Goal: Information Seeking & Learning: Learn about a topic

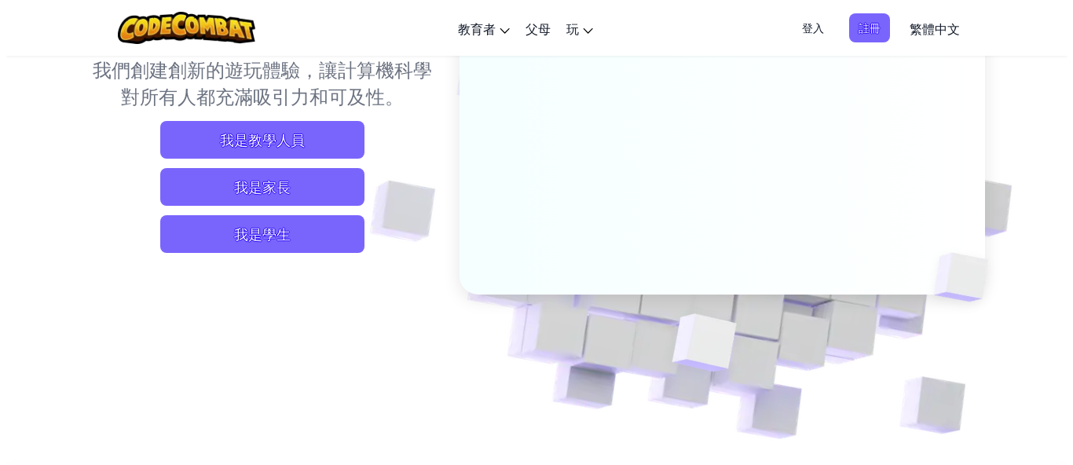
scroll to position [183, 0]
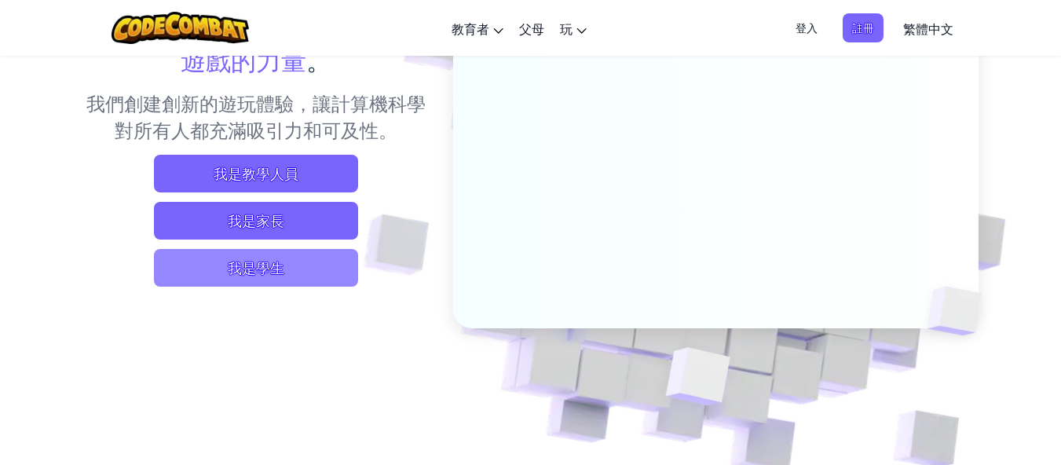
click at [292, 274] on span "我是學生" at bounding box center [256, 268] width 204 height 38
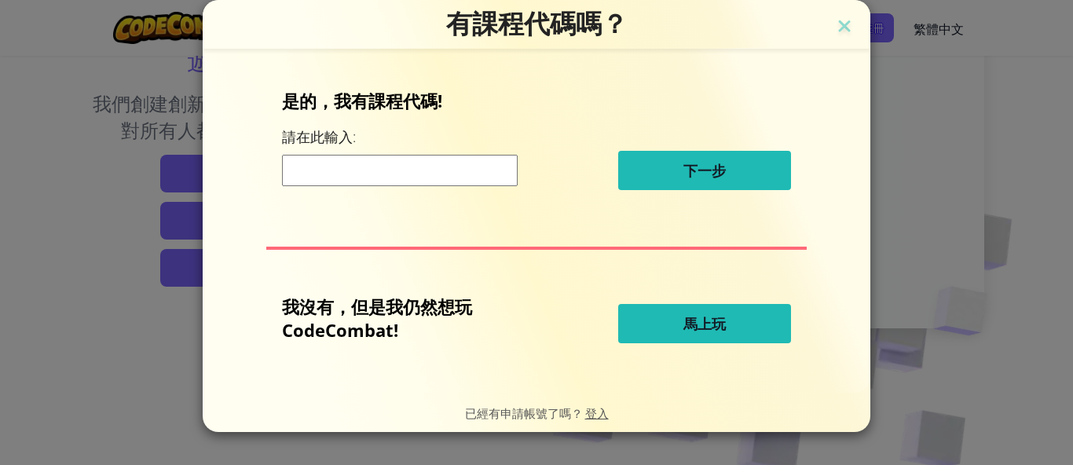
click at [708, 333] on button "馬上玩" at bounding box center [704, 323] width 173 height 39
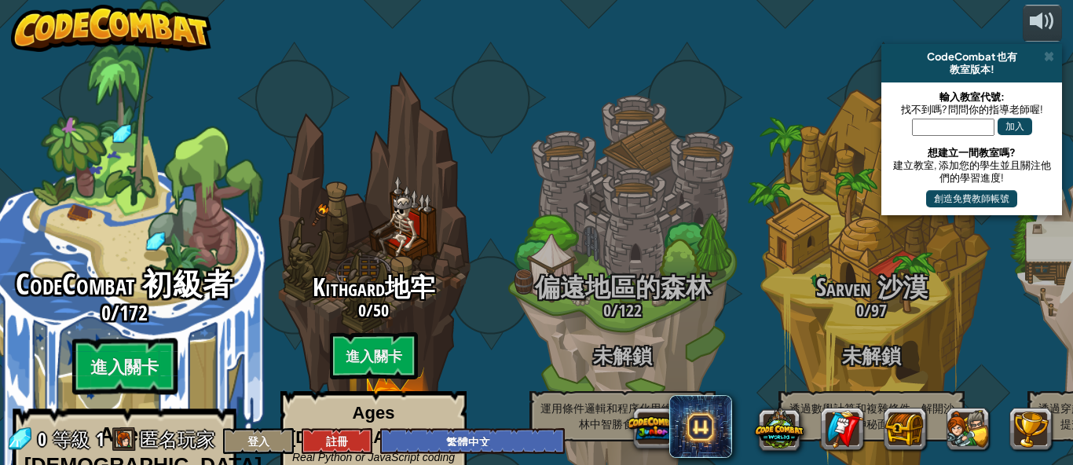
select select "zh-HANT"
click at [151, 339] on btn "進入關卡" at bounding box center [123, 367] width 105 height 57
select select "zh-HANT"
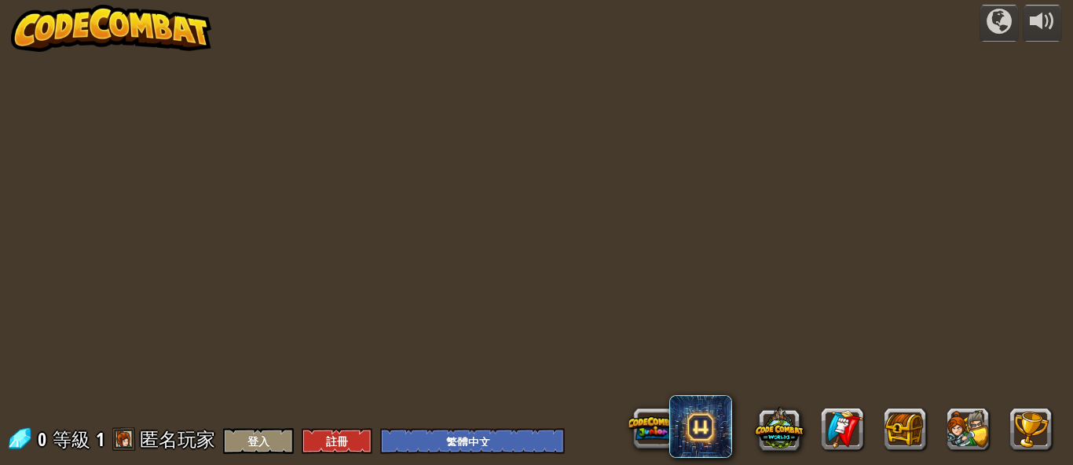
select select "zh-HANT"
click at [968, 429] on button at bounding box center [968, 429] width 42 height 42
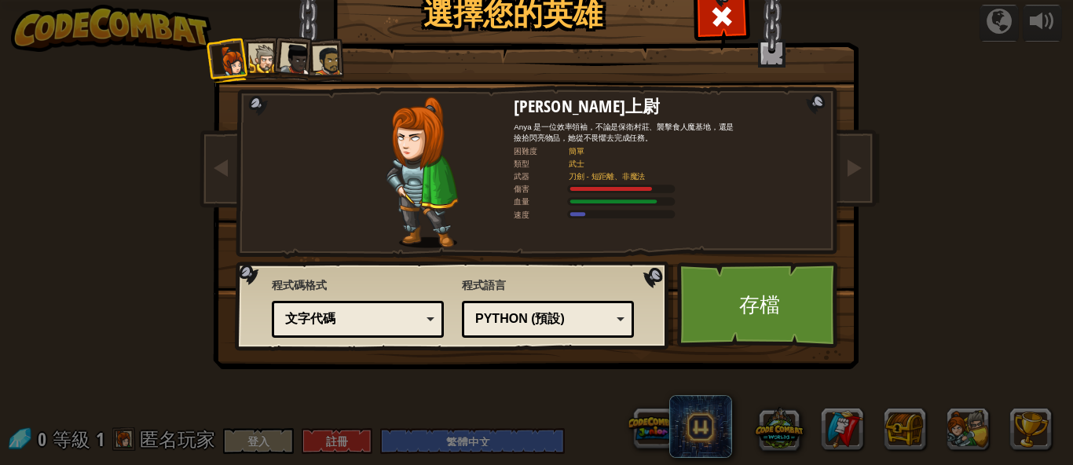
select select "zh-HANT"
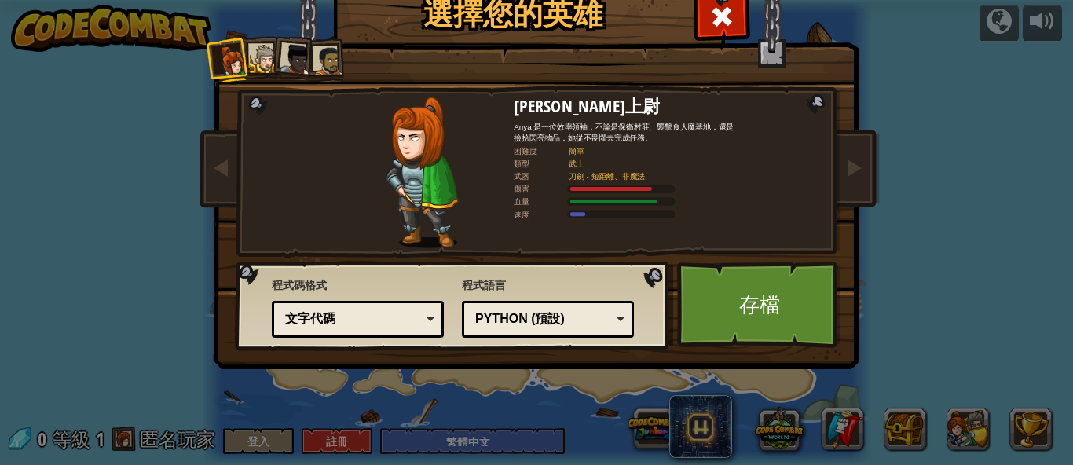
click at [290, 59] on div at bounding box center [295, 59] width 31 height 31
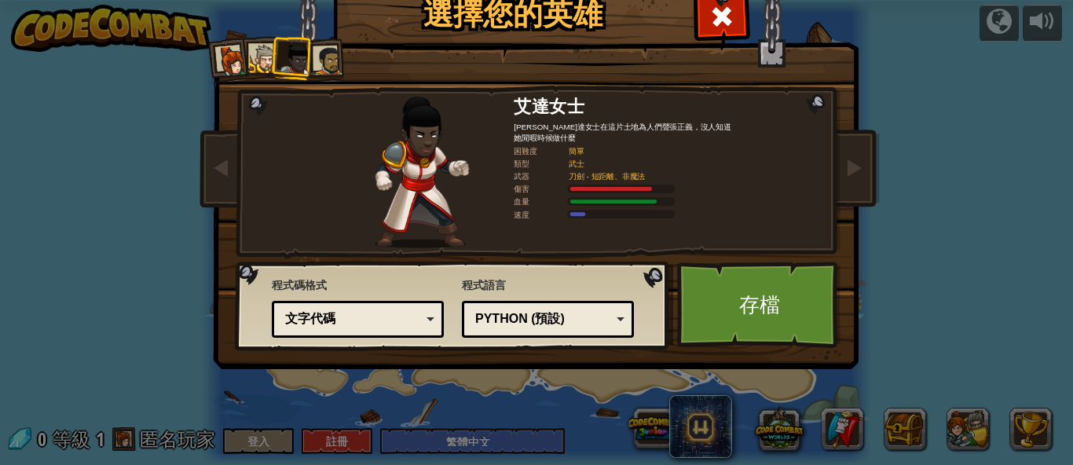
click at [256, 57] on div at bounding box center [264, 59] width 29 height 29
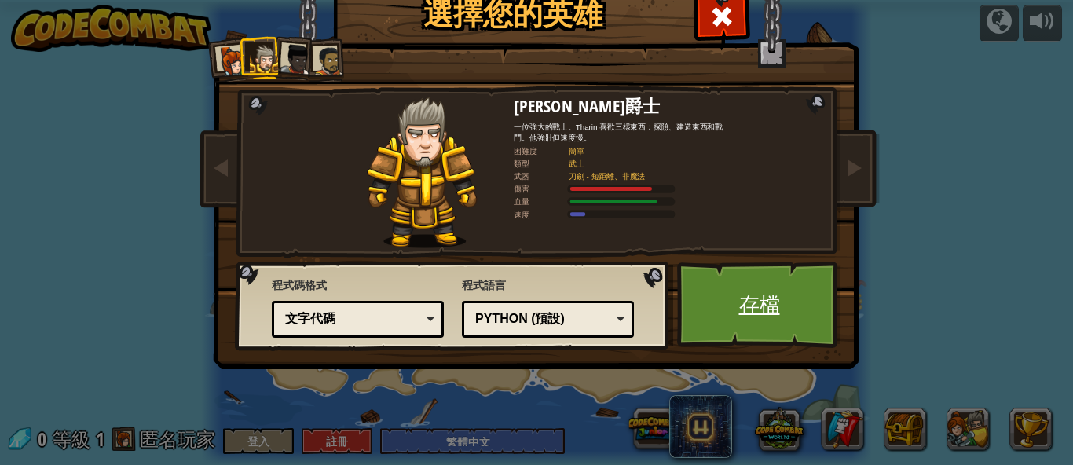
click at [717, 312] on link "存檔" at bounding box center [759, 305] width 164 height 86
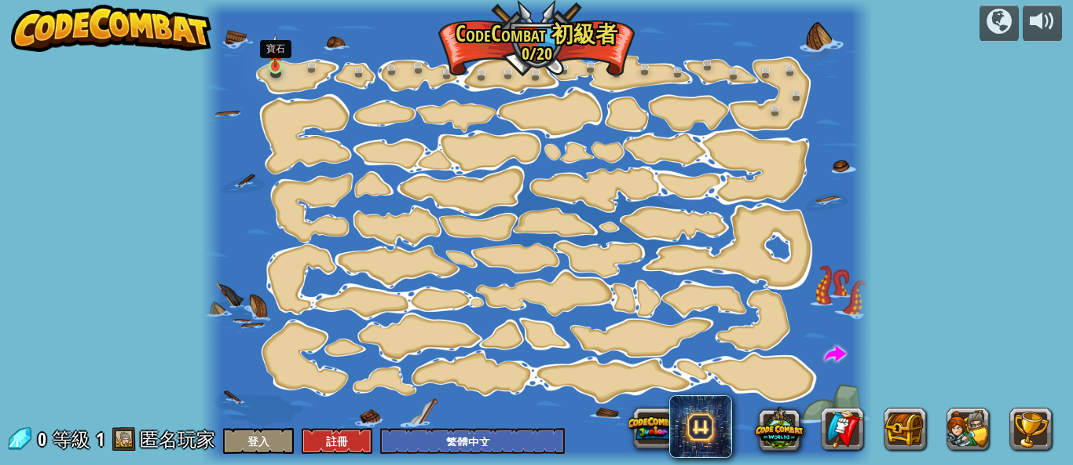
click at [270, 55] on img at bounding box center [275, 51] width 15 height 34
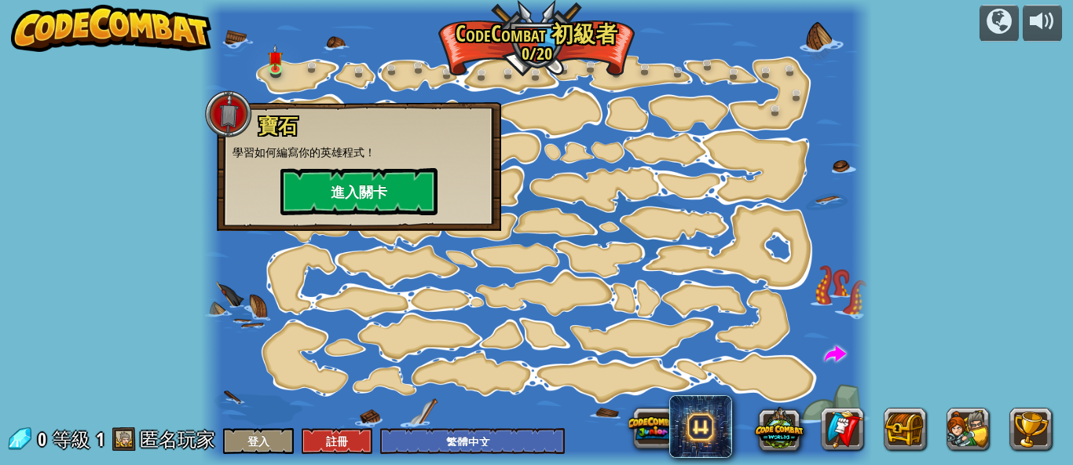
click at [334, 176] on button "進入關卡" at bounding box center [358, 191] width 157 height 47
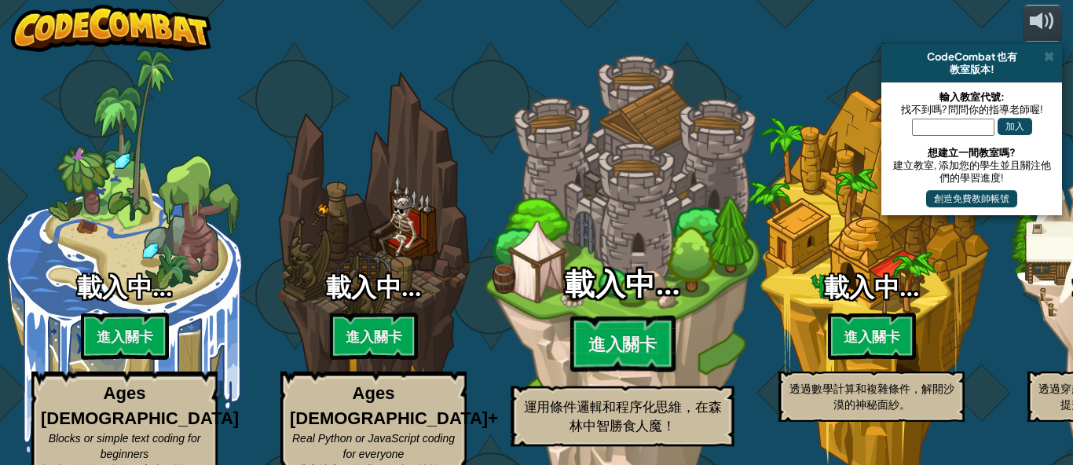
select select "zh-HANT"
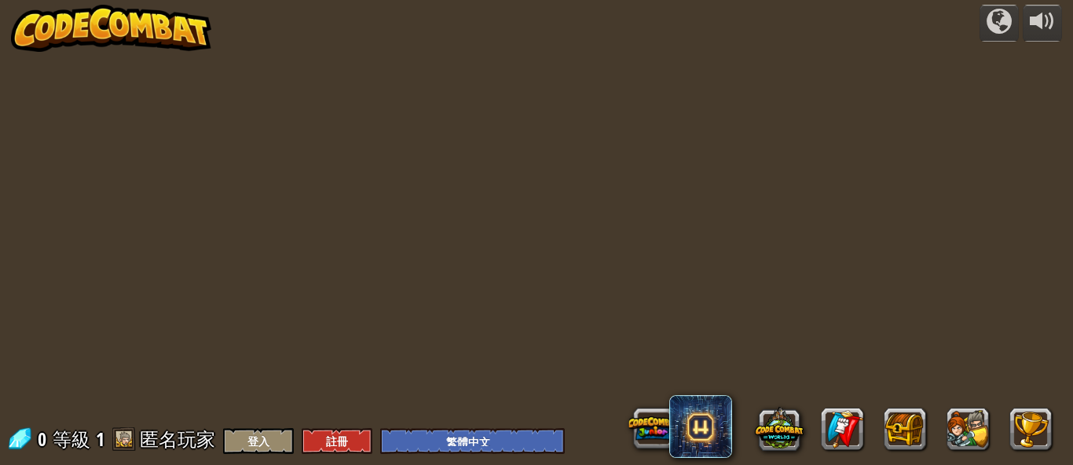
select select "zh-HANT"
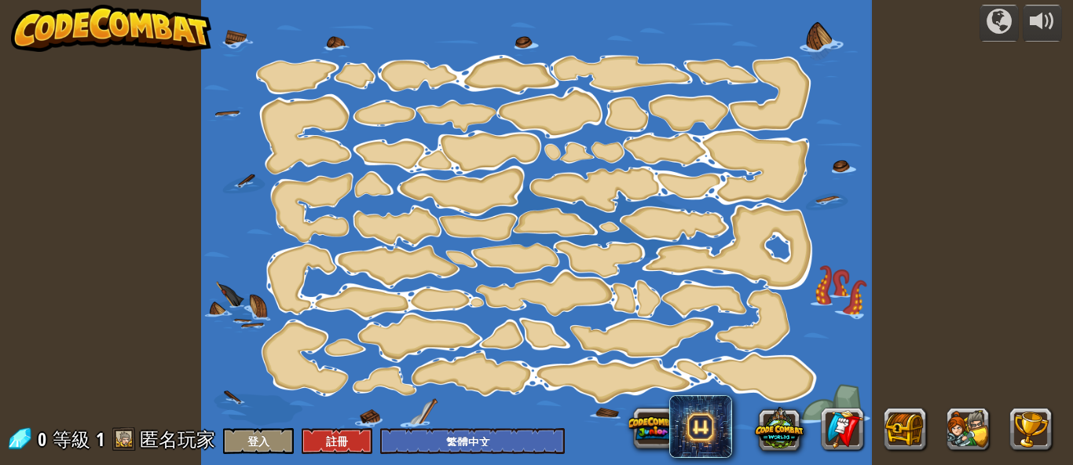
select select "zh-HANT"
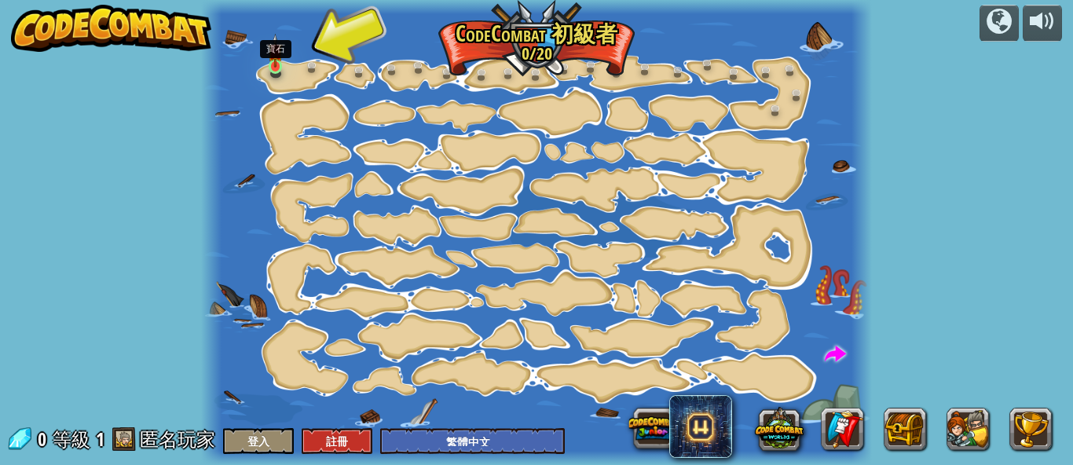
click at [265, 64] on link at bounding box center [278, 68] width 31 height 31
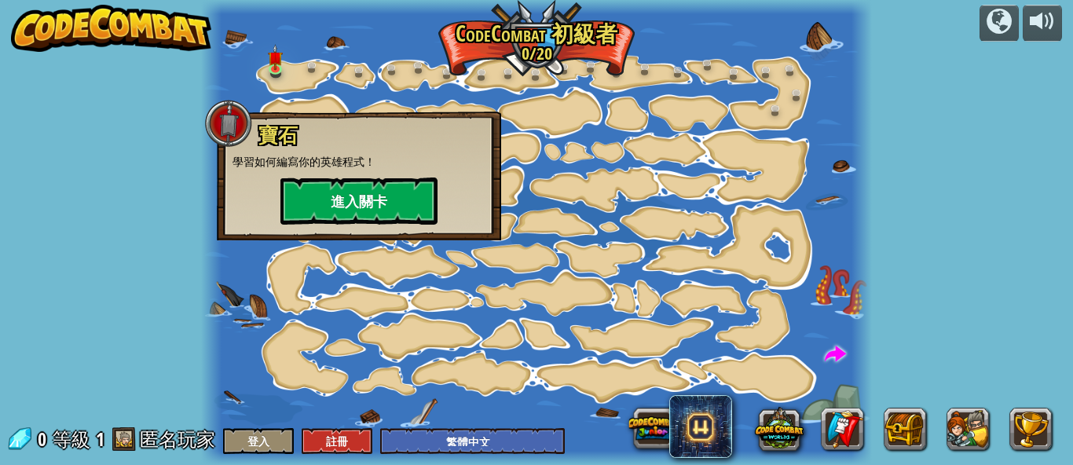
click at [383, 191] on button "進入關卡" at bounding box center [358, 201] width 157 height 47
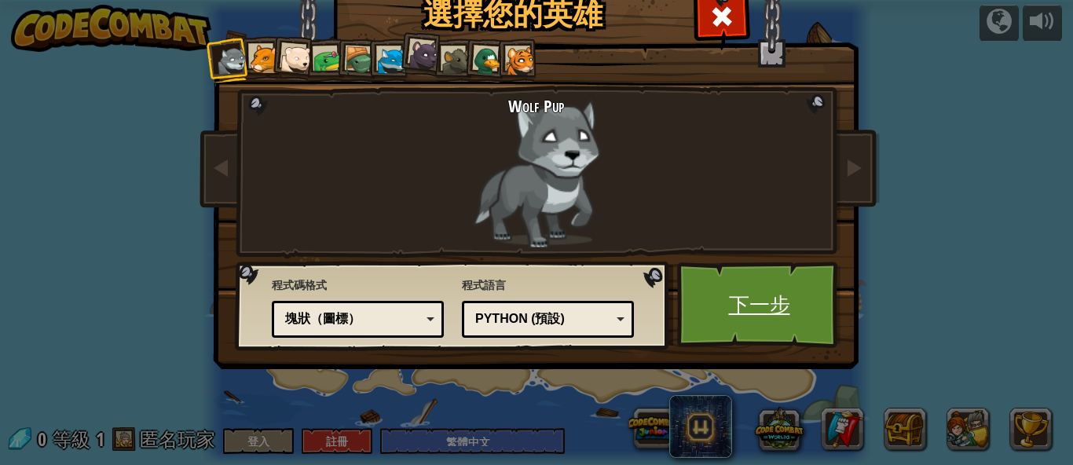
click at [686, 319] on link "下一步" at bounding box center [759, 305] width 164 height 86
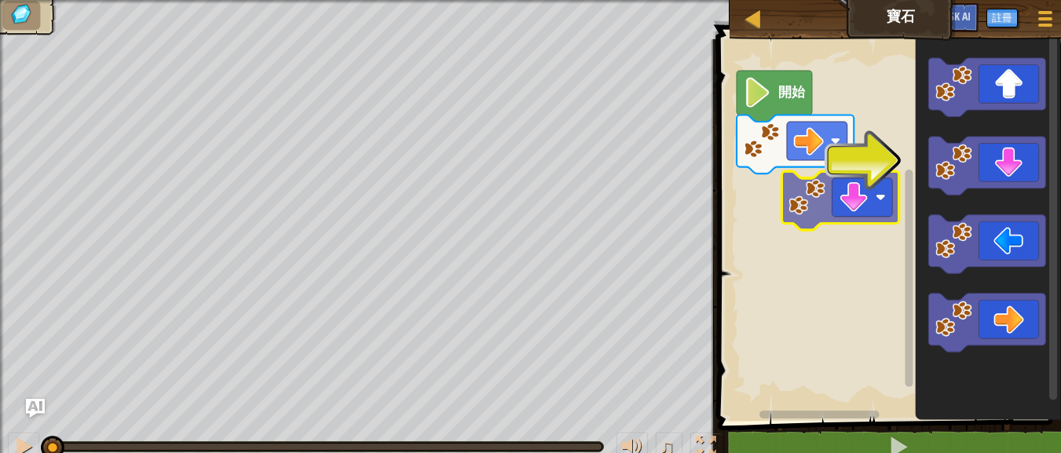
click at [815, 215] on div "開始" at bounding box center [887, 226] width 348 height 390
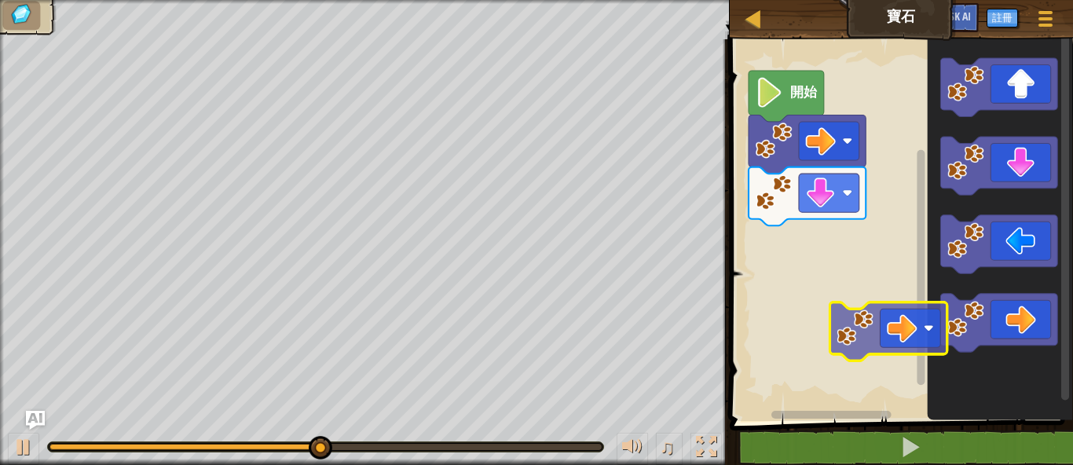
click at [875, 349] on div "開始" at bounding box center [899, 226] width 348 height 390
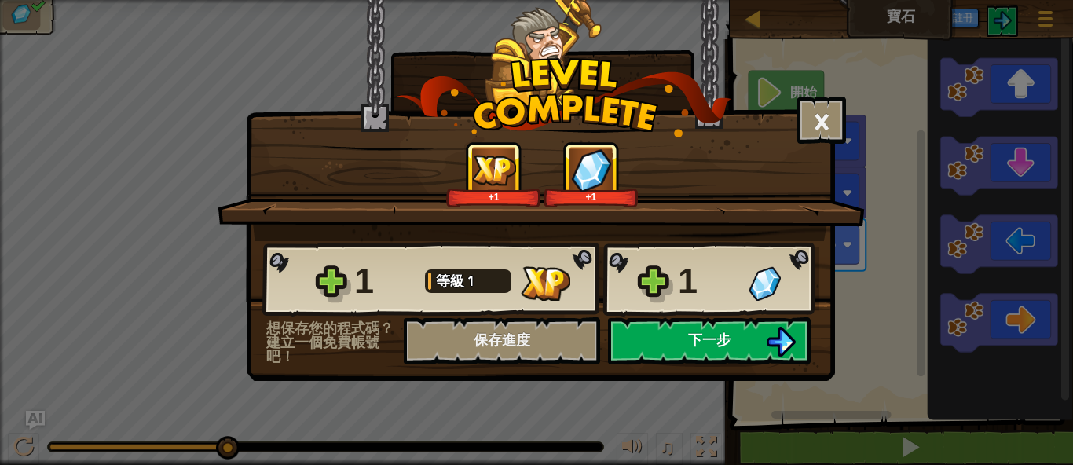
click at [698, 330] on span "下一步" at bounding box center [709, 340] width 42 height 20
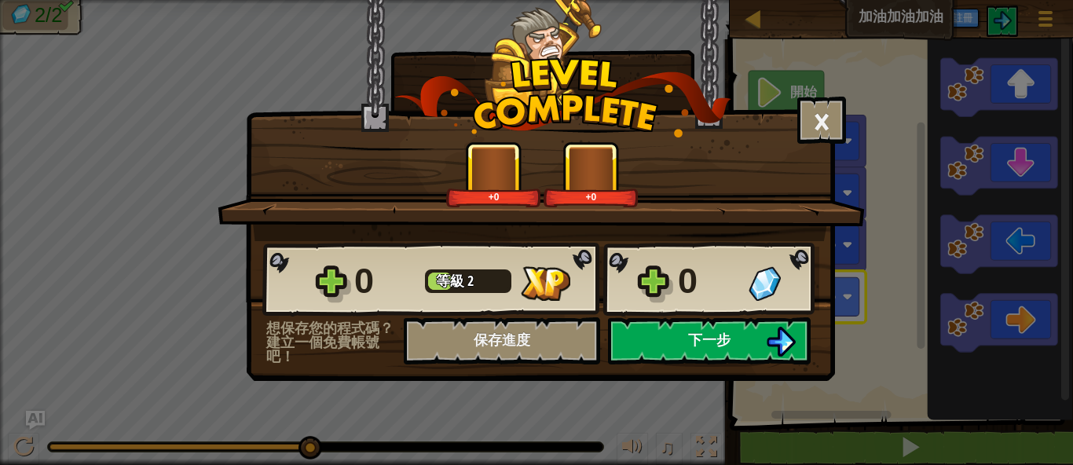
click at [716, 336] on span "下一步" at bounding box center [709, 340] width 42 height 20
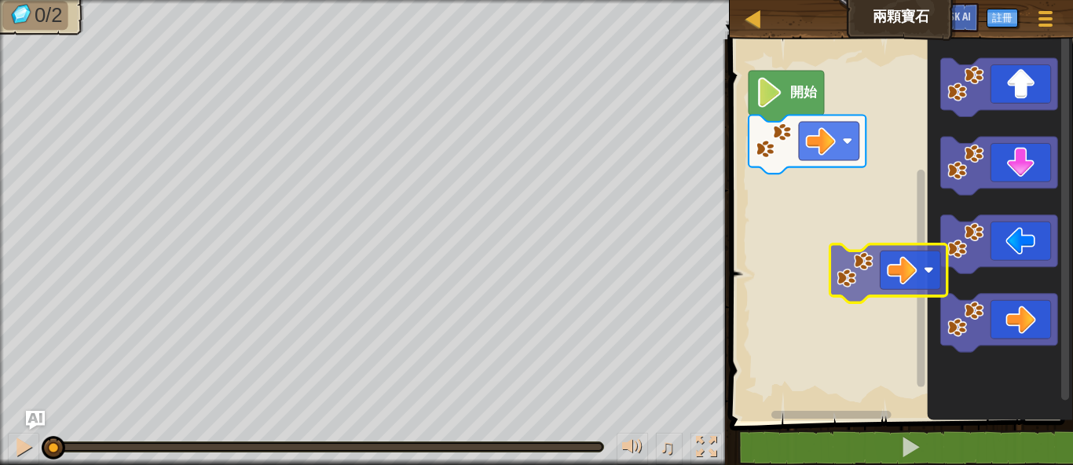
click at [888, 270] on div "開始" at bounding box center [899, 226] width 348 height 390
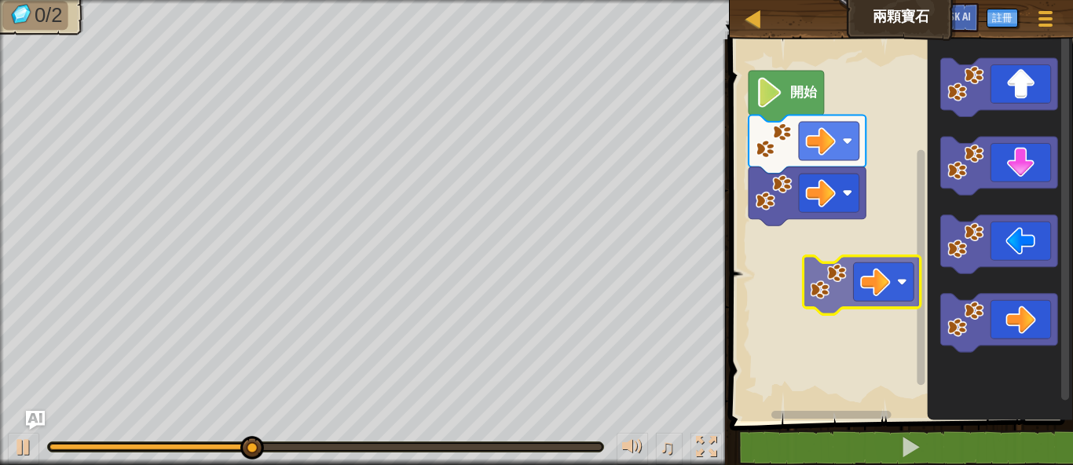
click at [859, 273] on div "開始" at bounding box center [899, 226] width 348 height 390
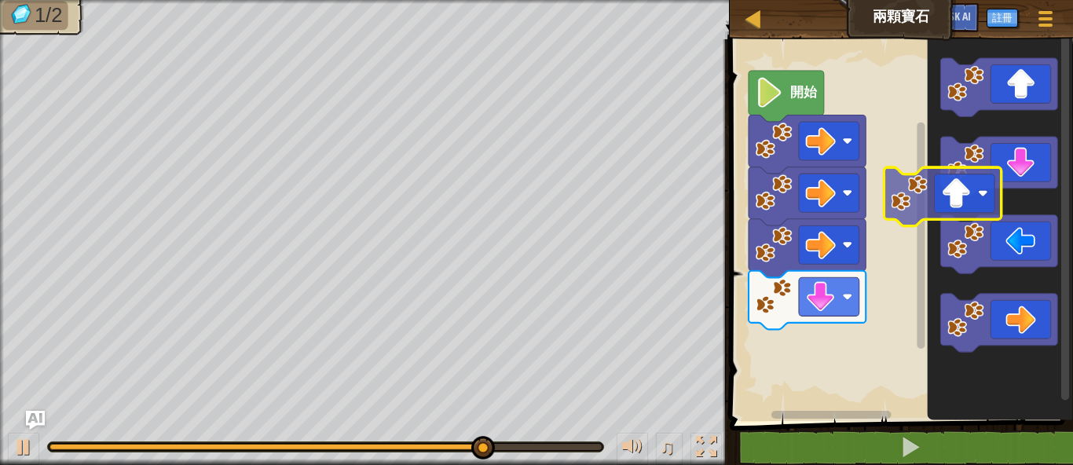
click at [905, 214] on div "開始" at bounding box center [899, 226] width 348 height 390
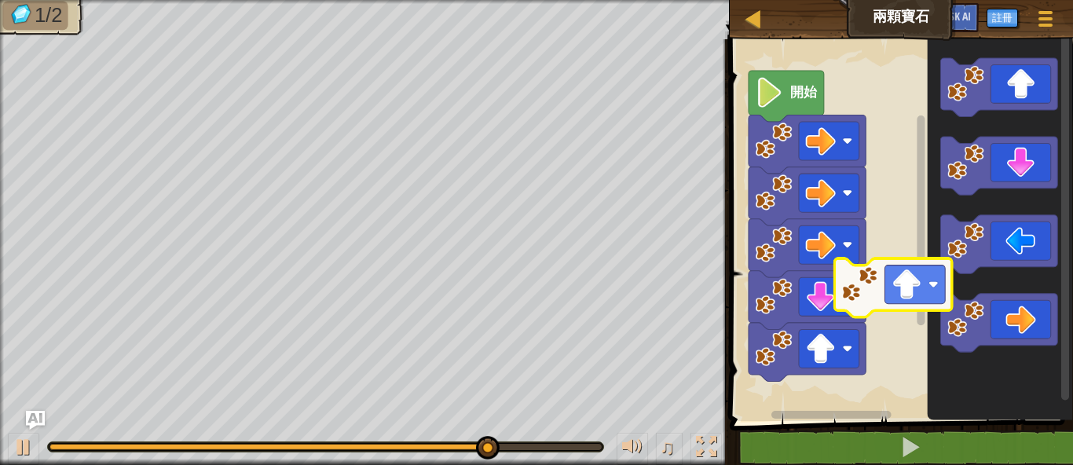
click at [866, 299] on div "開始" at bounding box center [899, 226] width 348 height 390
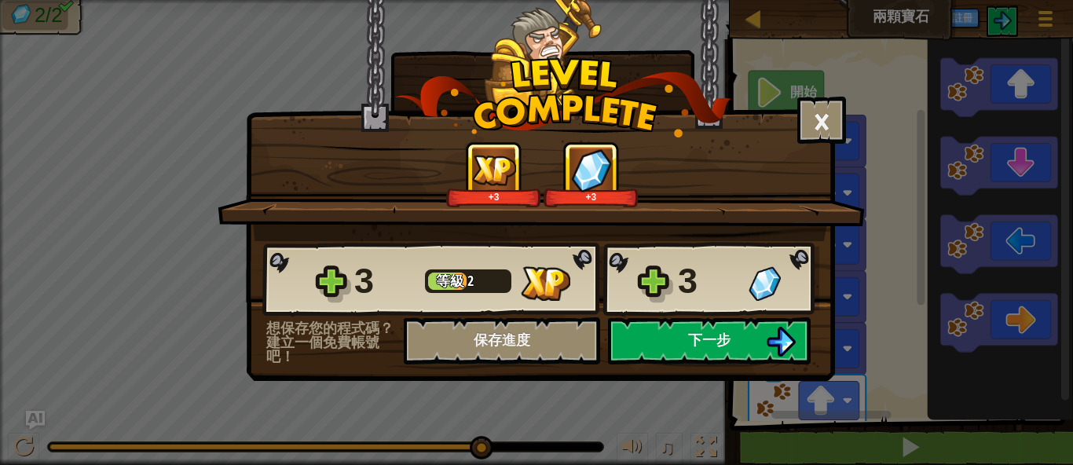
click at [699, 342] on span "下一步" at bounding box center [709, 340] width 42 height 20
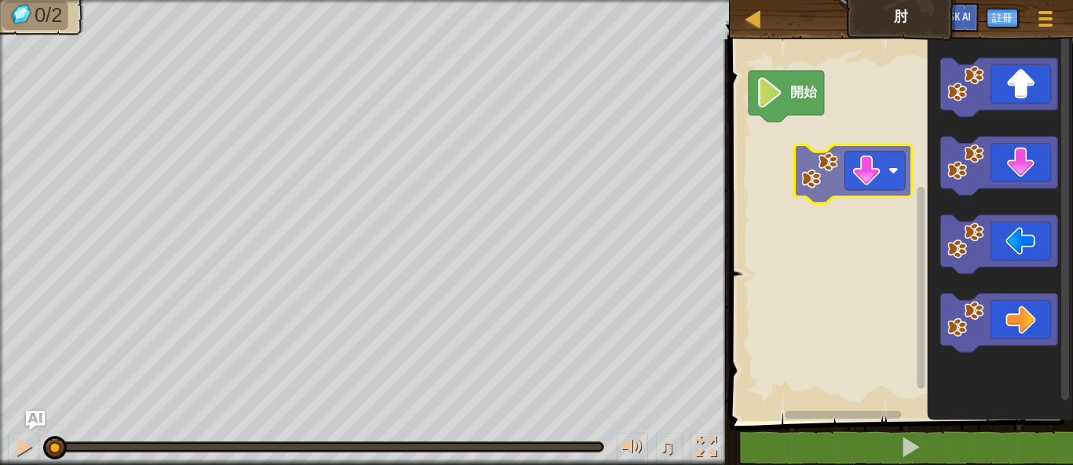
click at [852, 183] on div "開始" at bounding box center [899, 226] width 348 height 390
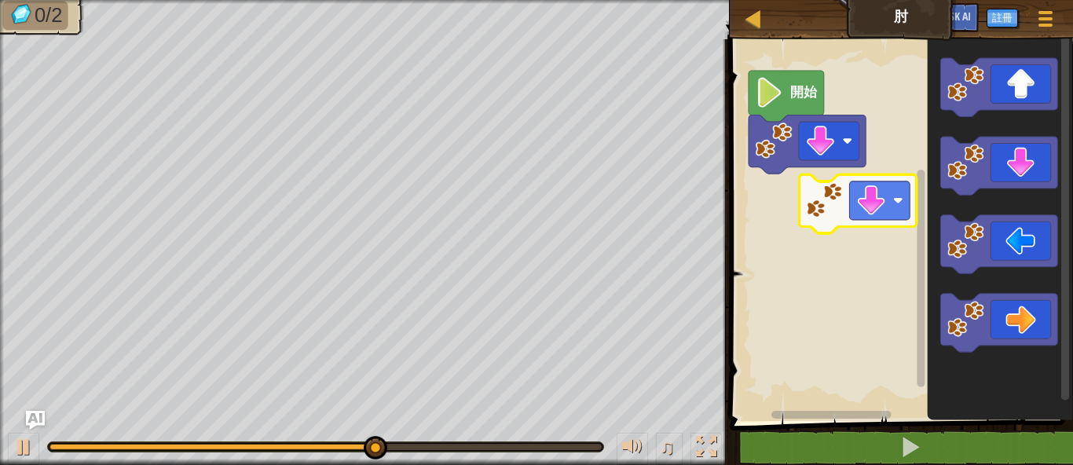
click at [810, 203] on div "開始" at bounding box center [899, 226] width 348 height 390
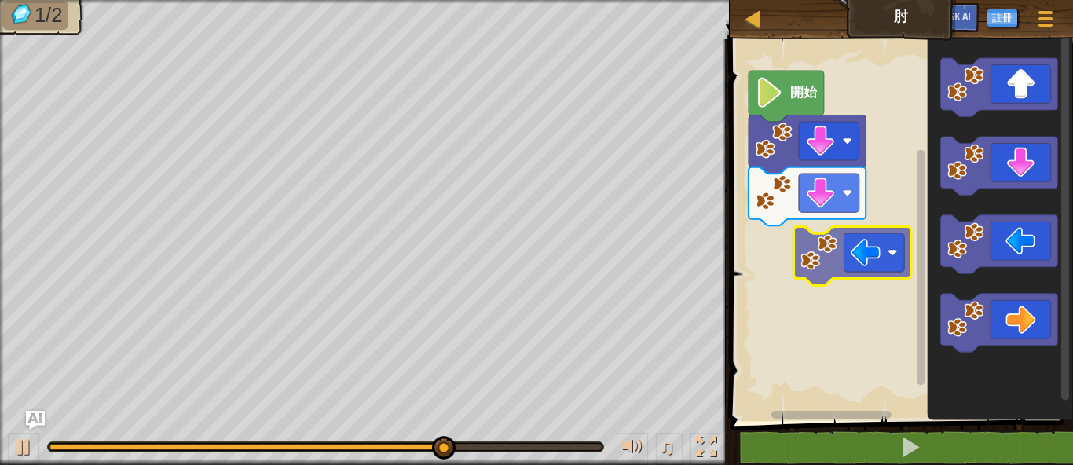
click at [808, 274] on div "開始" at bounding box center [899, 226] width 348 height 390
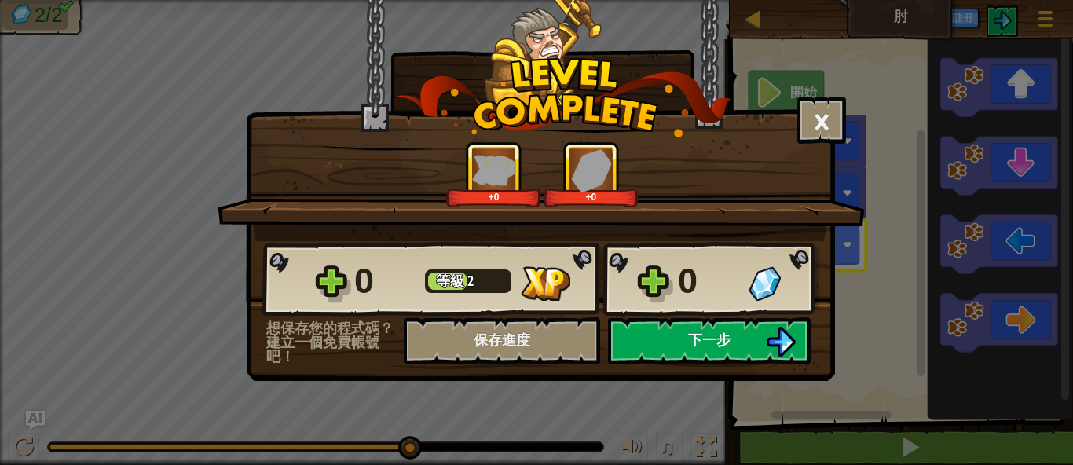
click at [670, 320] on button "下一步" at bounding box center [709, 340] width 203 height 47
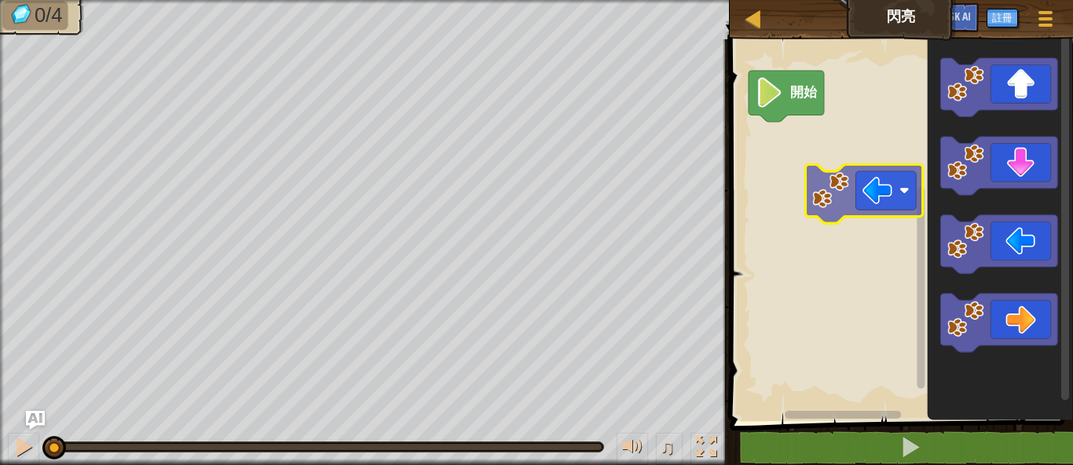
click at [825, 168] on div "開始" at bounding box center [899, 226] width 348 height 390
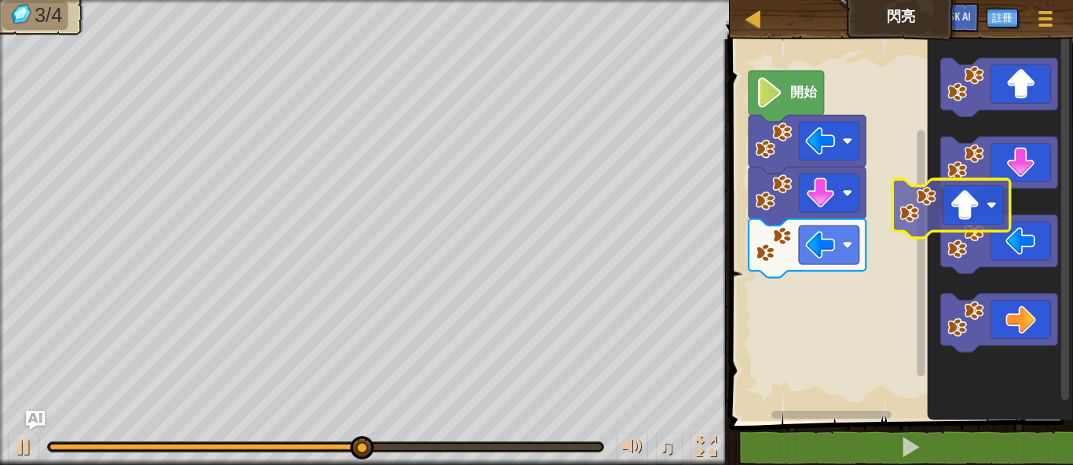
click at [910, 214] on div "開始" at bounding box center [899, 226] width 348 height 390
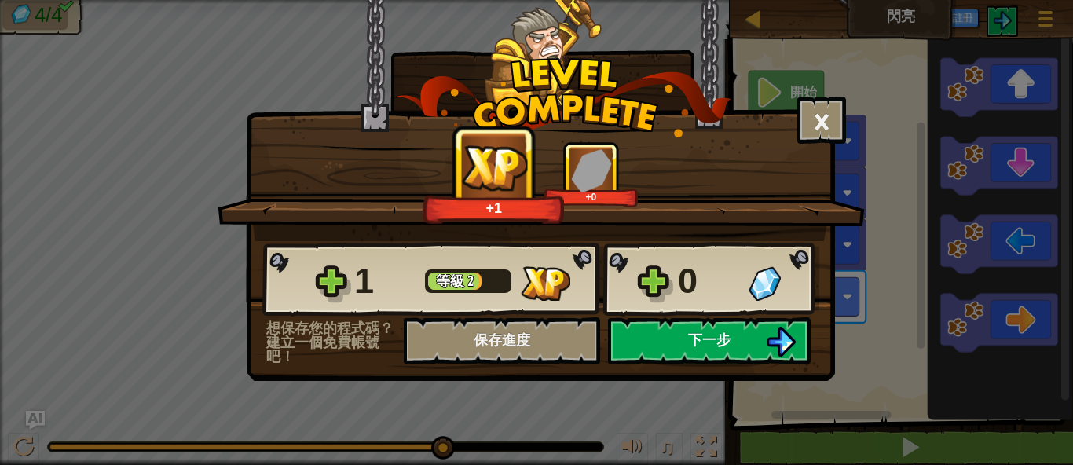
click at [705, 330] on span "下一步" at bounding box center [709, 340] width 42 height 20
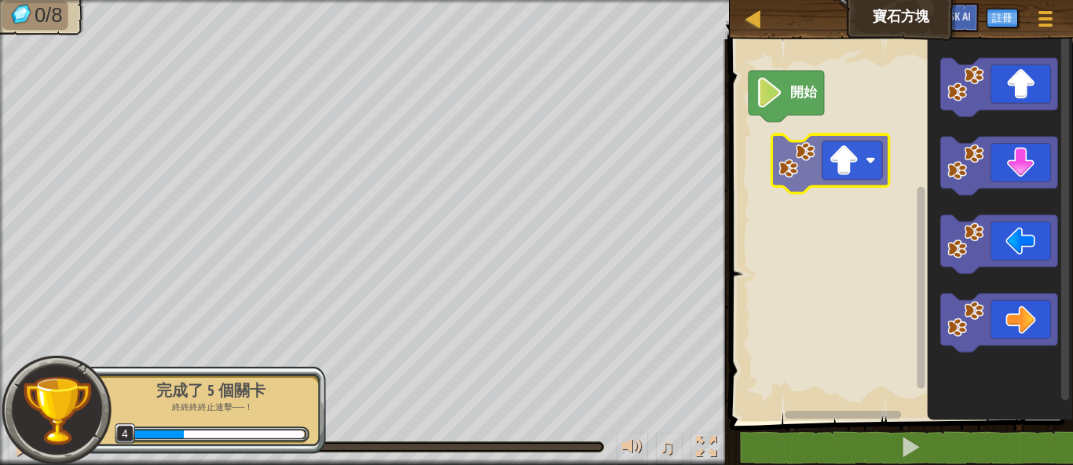
click at [798, 185] on div "開始" at bounding box center [899, 226] width 348 height 390
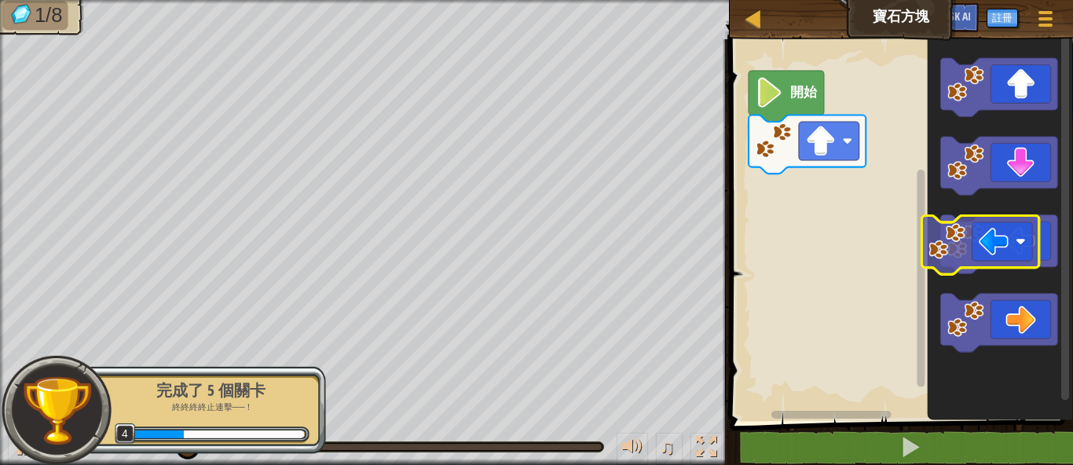
click at [868, 226] on div "開始" at bounding box center [899, 226] width 348 height 390
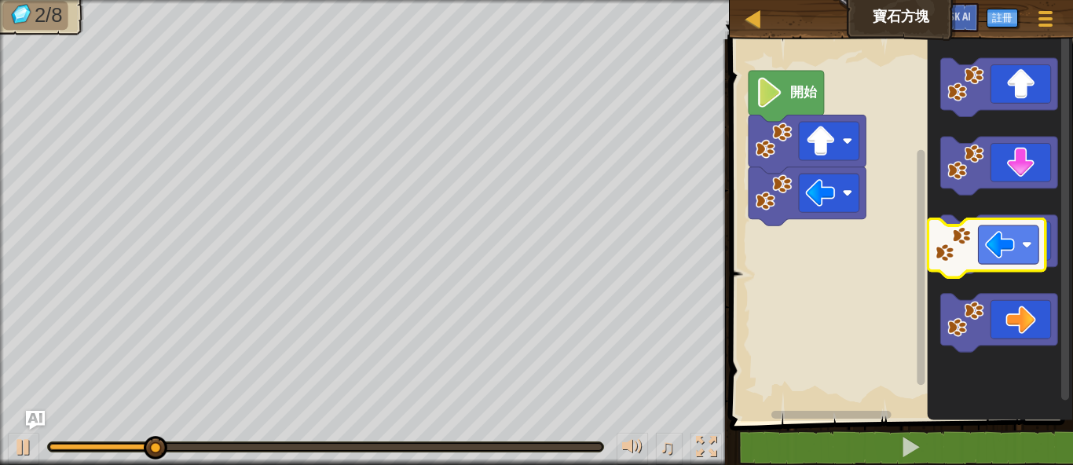
click at [962, 270] on icon "Blockly工作區" at bounding box center [998, 245] width 117 height 59
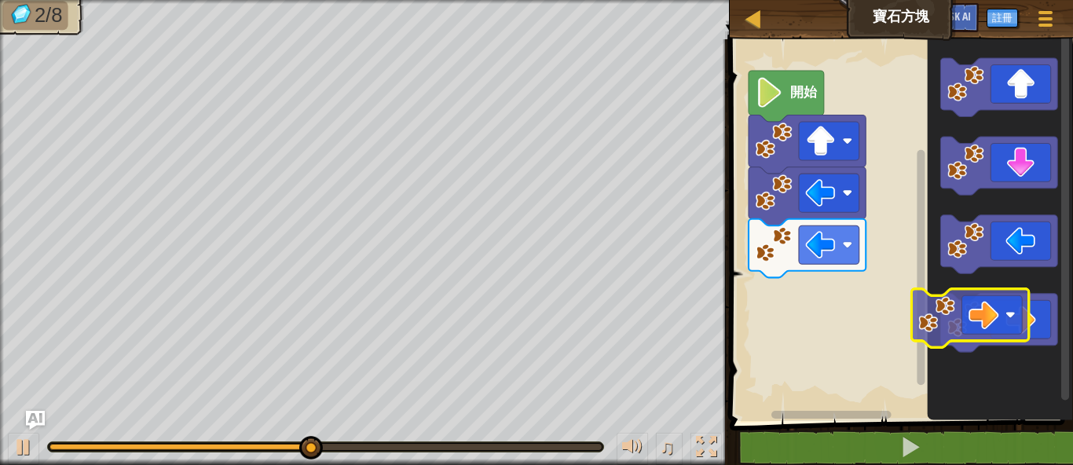
click at [938, 296] on icon "Blockly工作區" at bounding box center [1000, 226] width 146 height 390
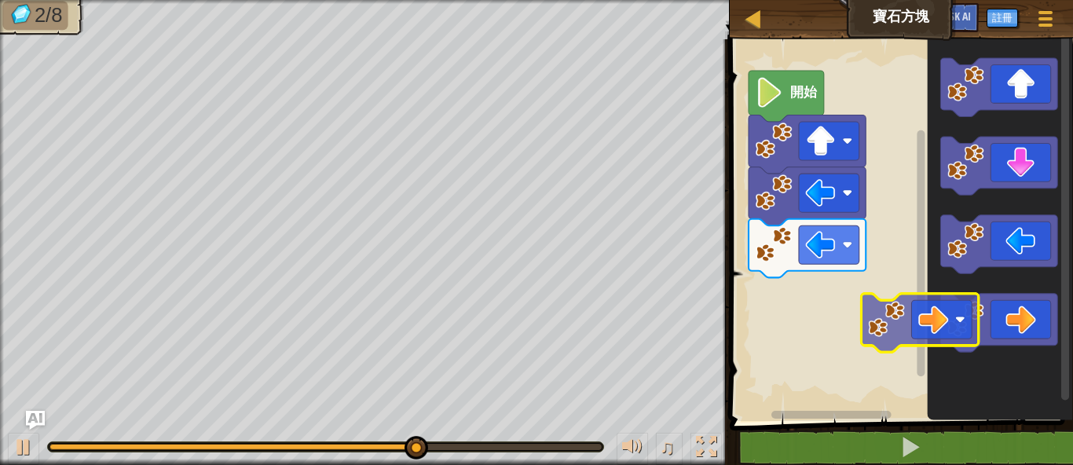
click at [848, 306] on div "開始" at bounding box center [899, 226] width 348 height 390
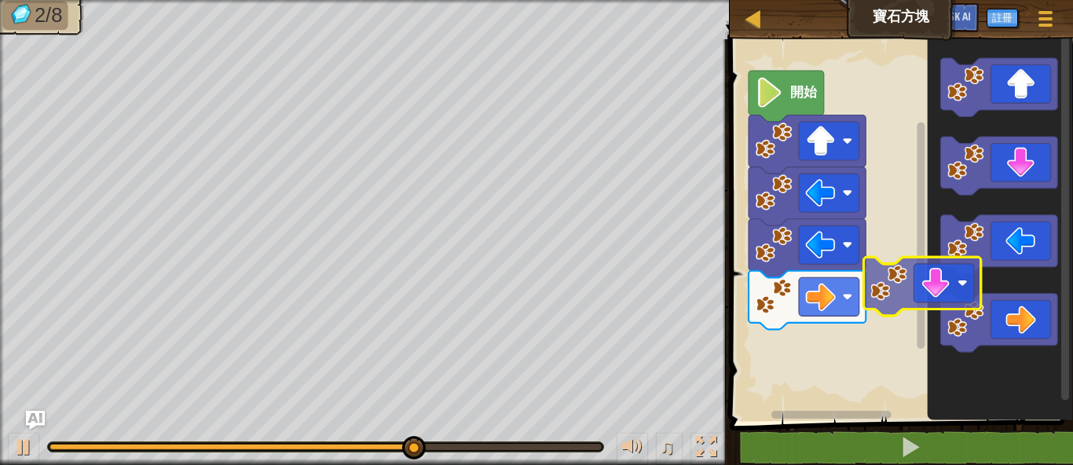
click at [893, 307] on div "開始" at bounding box center [899, 226] width 348 height 390
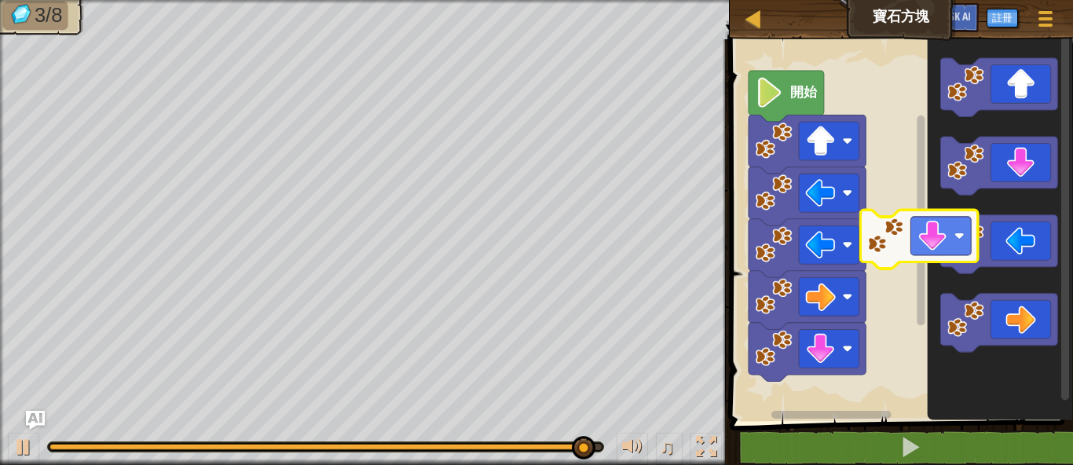
click at [903, 265] on div "開始" at bounding box center [899, 226] width 348 height 390
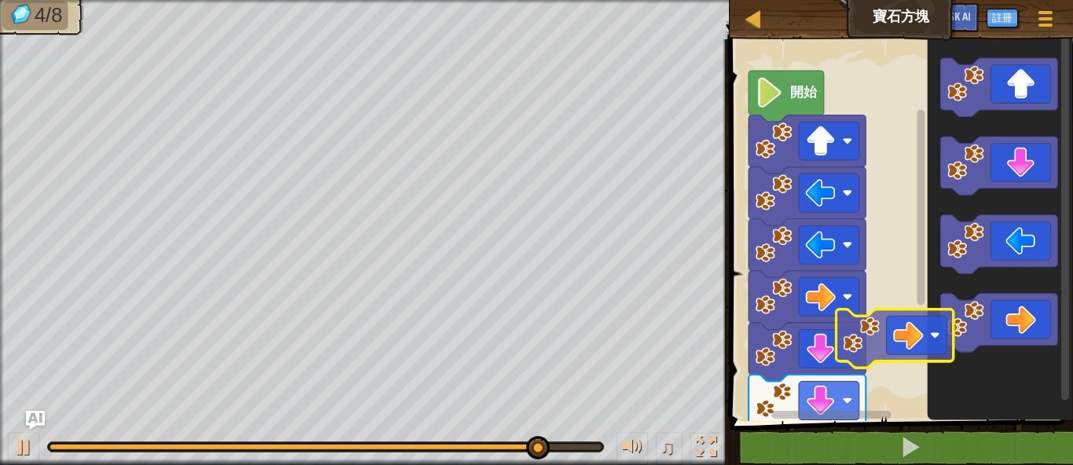
click at [921, 323] on div "開始" at bounding box center [899, 226] width 348 height 390
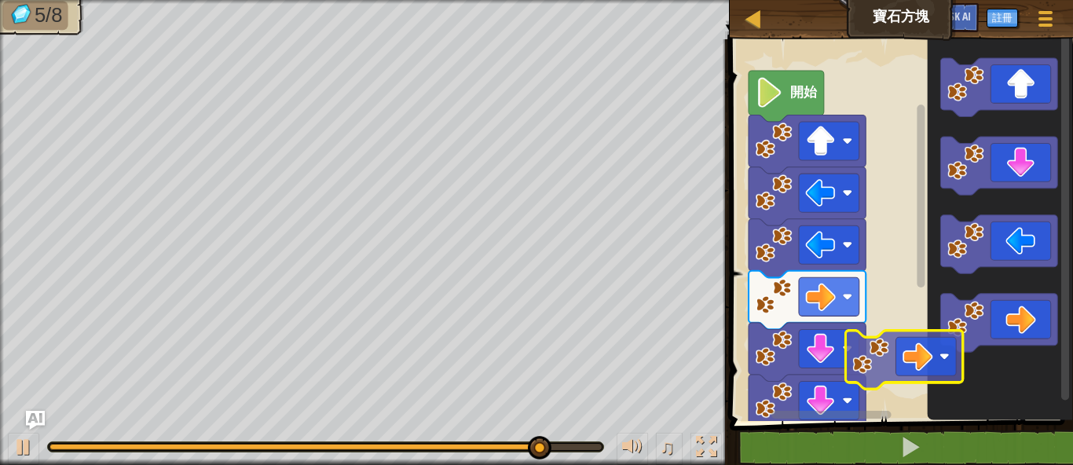
click at [916, 347] on div "開始" at bounding box center [899, 226] width 348 height 390
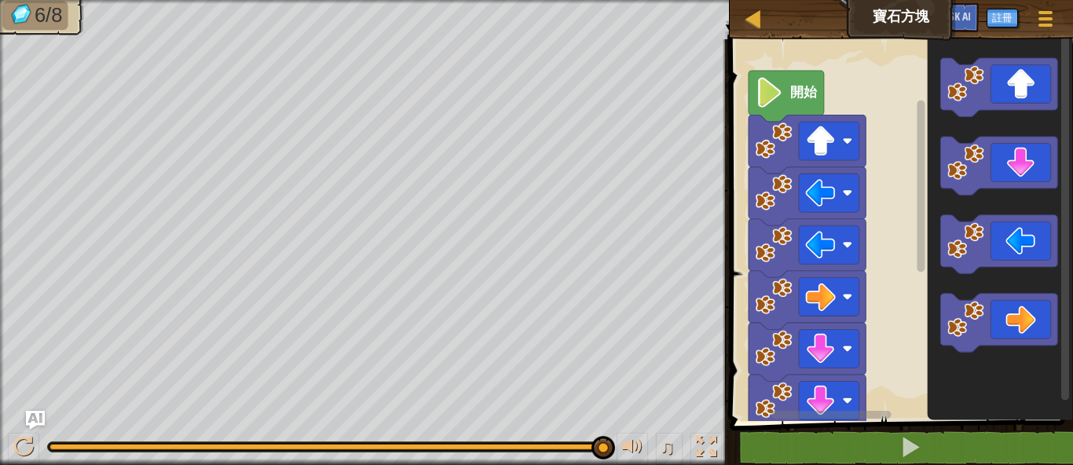
click at [903, 208] on div "開始" at bounding box center [899, 226] width 348 height 390
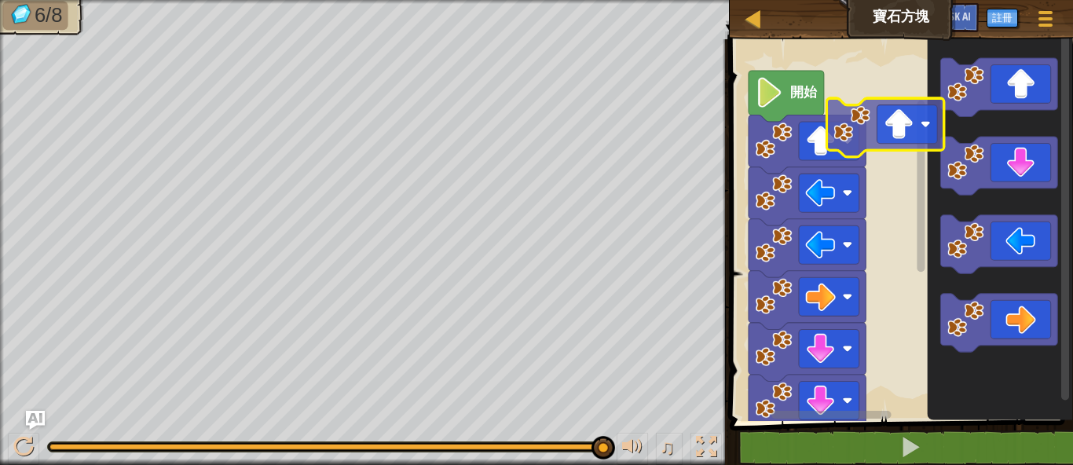
click at [855, 117] on div "開始" at bounding box center [899, 226] width 348 height 390
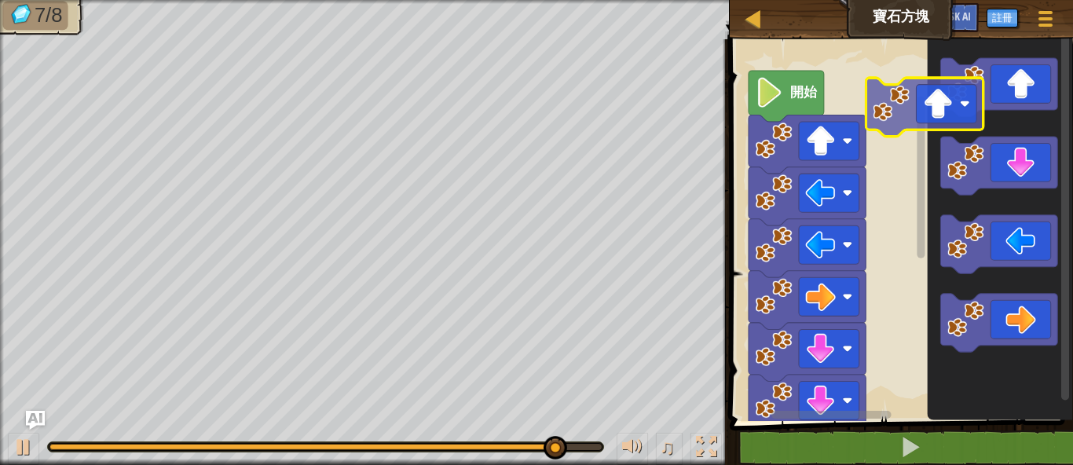
click at [922, 81] on div "開始" at bounding box center [899, 226] width 348 height 390
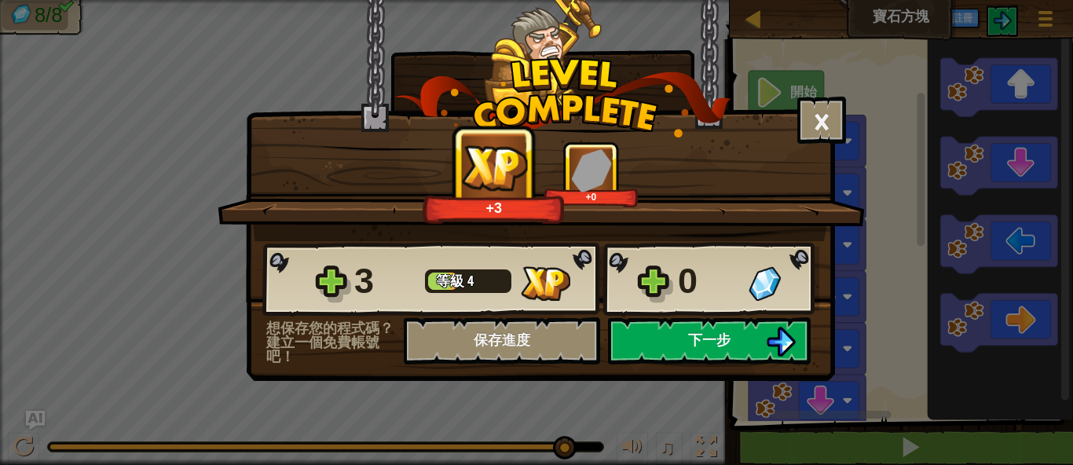
click at [745, 340] on button "下一步" at bounding box center [709, 340] width 203 height 47
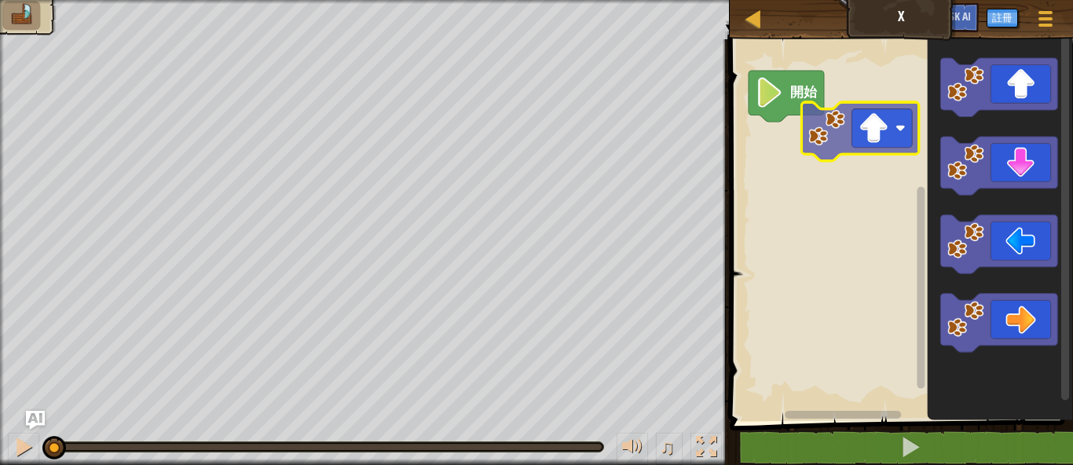
click at [868, 141] on div "開始" at bounding box center [899, 226] width 348 height 390
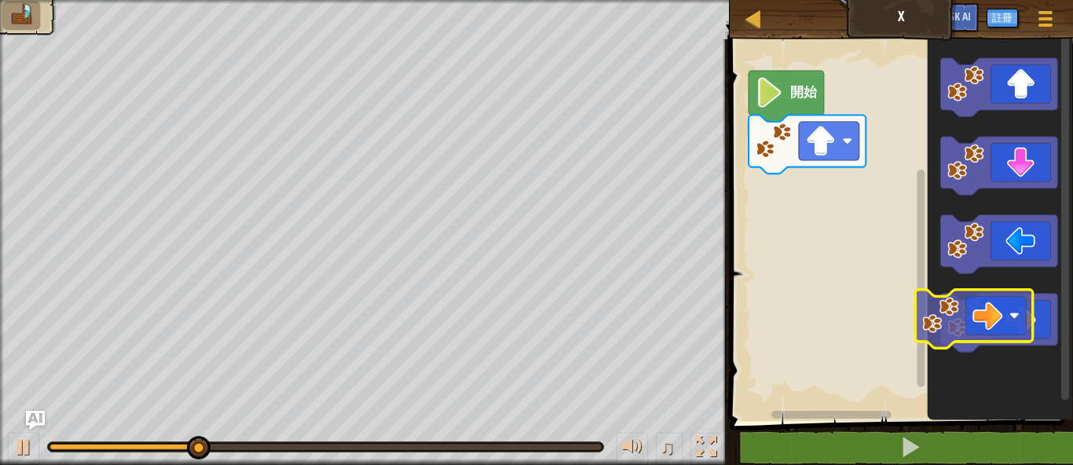
click at [944, 273] on g "Blockly工作區" at bounding box center [998, 205] width 117 height 295
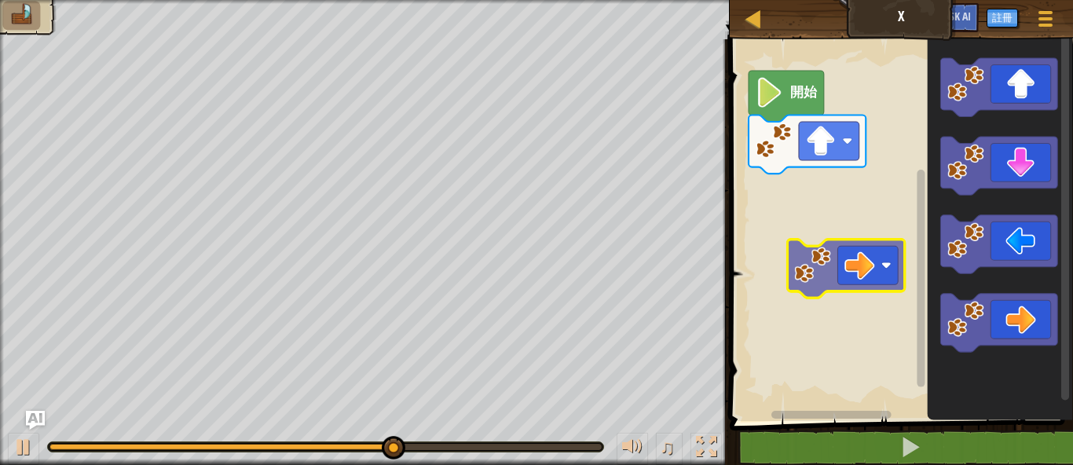
click at [764, 236] on div "開始" at bounding box center [899, 226] width 348 height 390
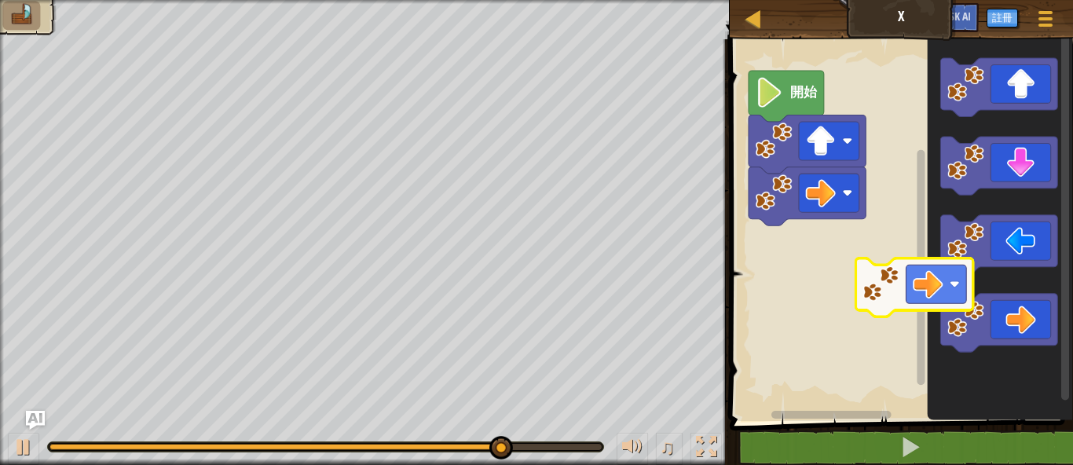
click at [742, 222] on div "開始" at bounding box center [899, 226] width 348 height 390
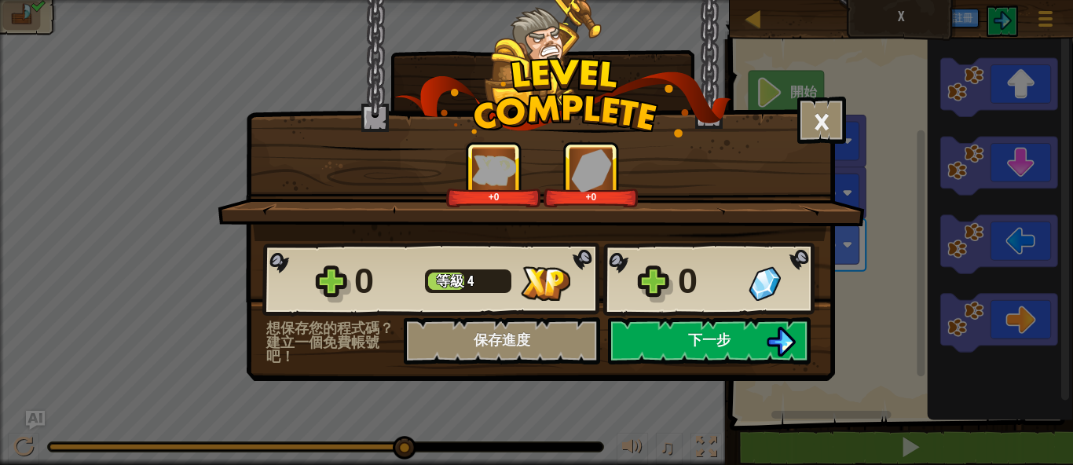
click at [684, 324] on button "下一步" at bounding box center [709, 340] width 203 height 47
